Goal: Information Seeking & Learning: Learn about a topic

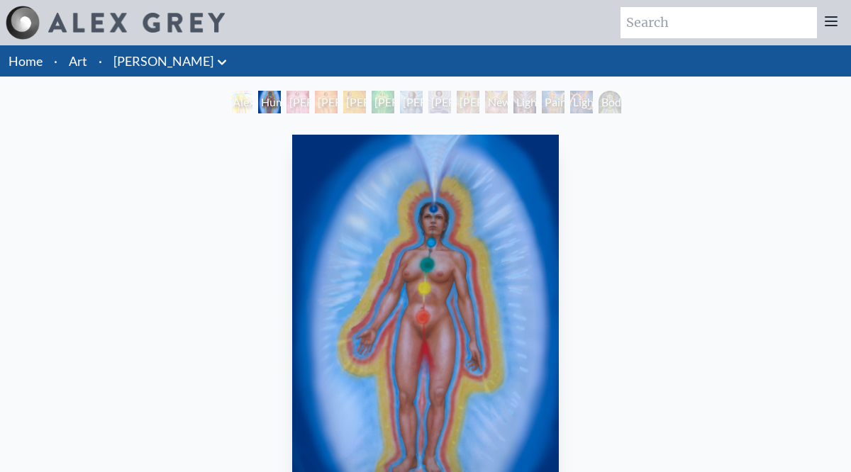
click at [315, 104] on div "[PERSON_NAME] 2" at bounding box center [326, 102] width 23 height 23
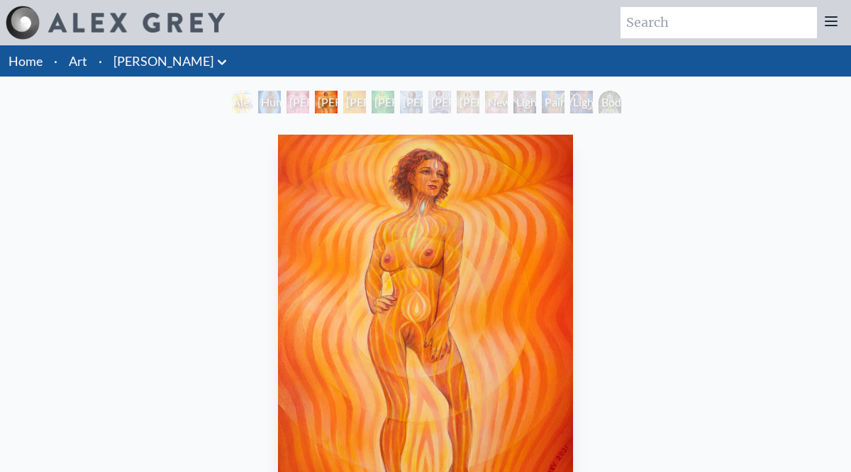
click at [374, 104] on div "[PERSON_NAME] 4" at bounding box center [383, 102] width 23 height 23
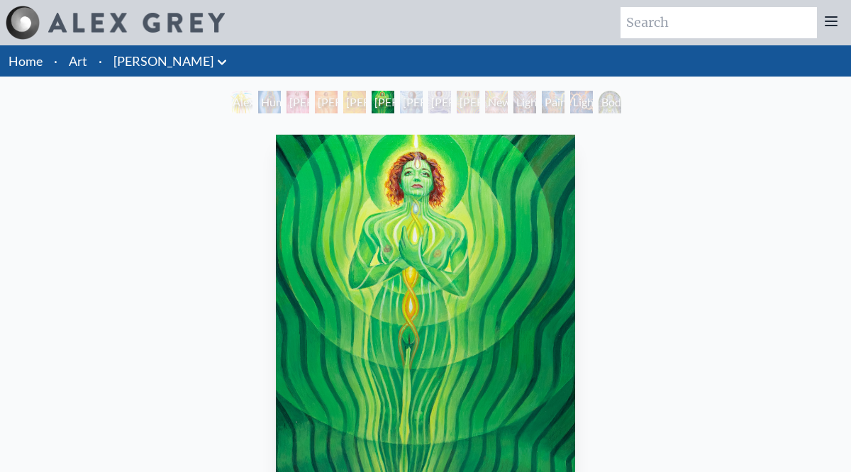
click at [423, 103] on div "[PERSON_NAME] 5" at bounding box center [411, 102] width 23 height 23
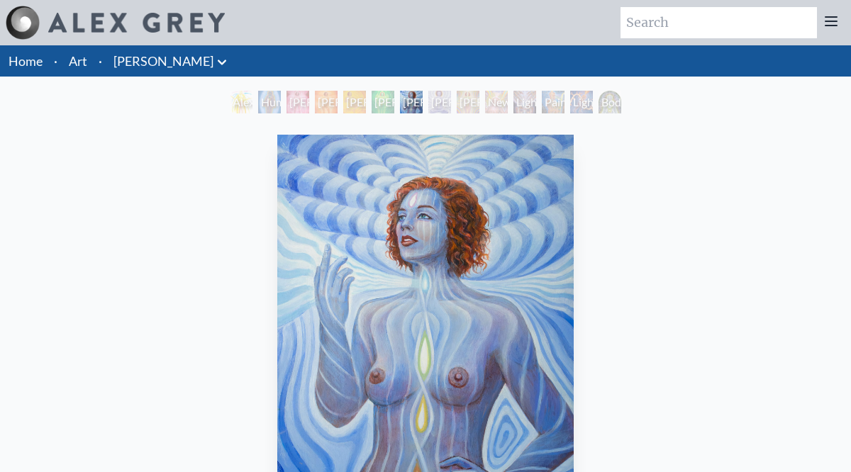
click at [463, 104] on div "[PERSON_NAME] 7" at bounding box center [468, 102] width 23 height 23
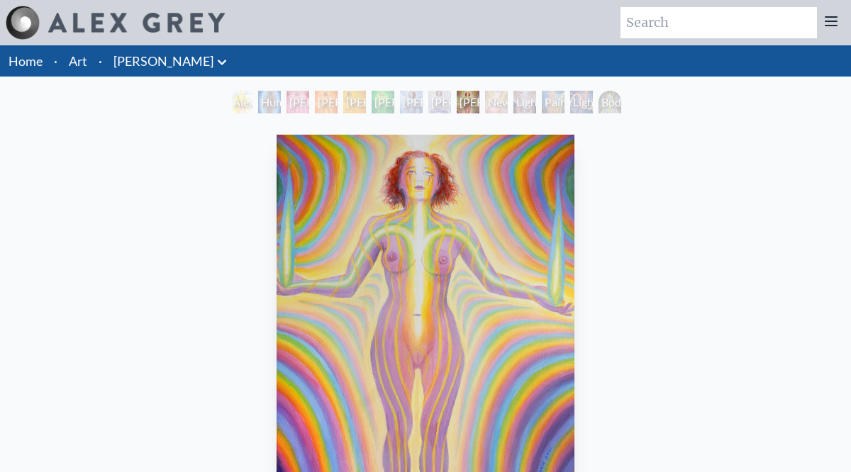
click at [508, 100] on div "Newborn" at bounding box center [496, 102] width 23 height 23
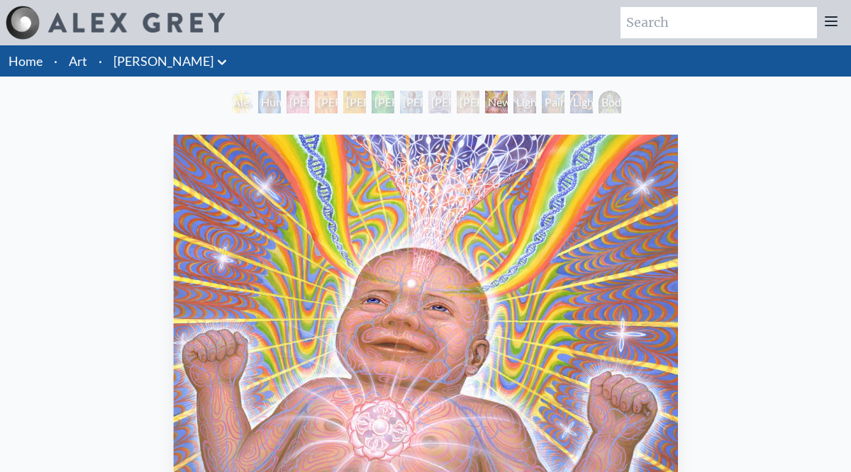
click at [536, 99] on div "Lightweaver" at bounding box center [524, 102] width 23 height 23
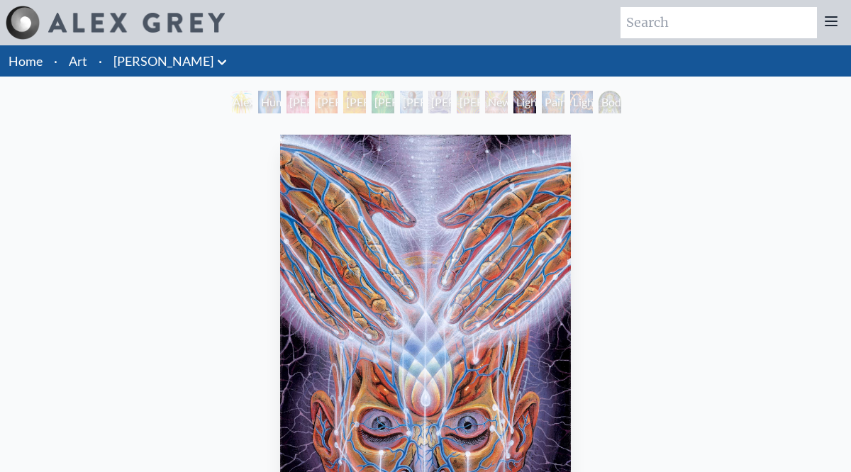
click at [588, 104] on div "Lightworker" at bounding box center [581, 102] width 23 height 23
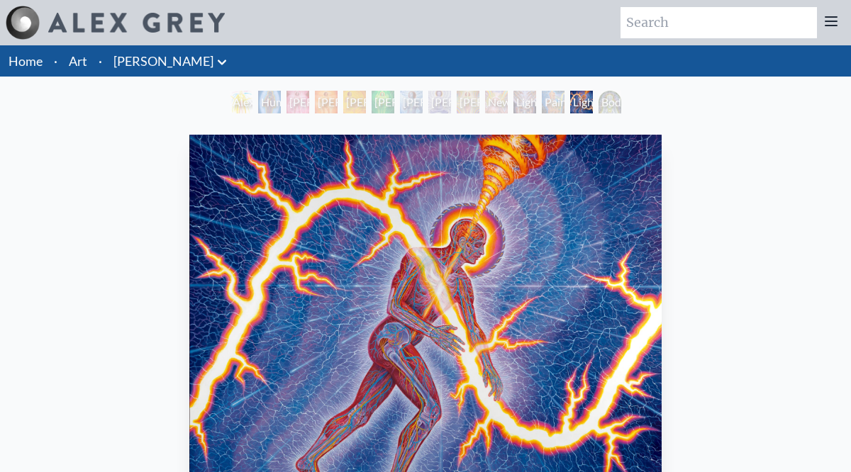
click at [611, 106] on div "Body/Mind as a Vibratory Field of Energy" at bounding box center [609, 102] width 23 height 23
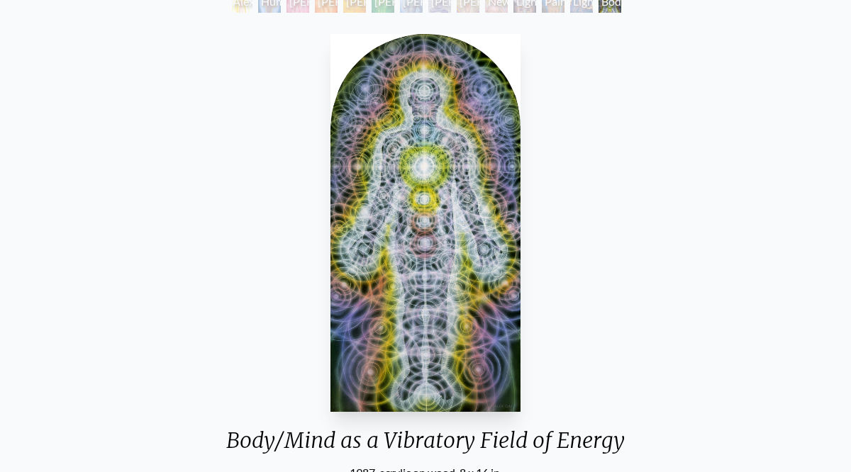
scroll to position [97, 0]
